Goal: Register for event/course

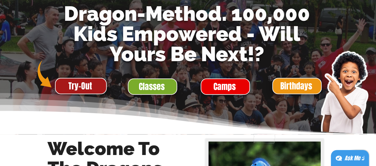
click at [84, 83] on span "Try-Out" at bounding box center [80, 86] width 24 height 12
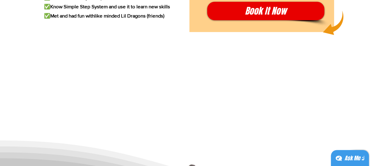
scroll to position [1007, 0]
